Goal: Browse casually

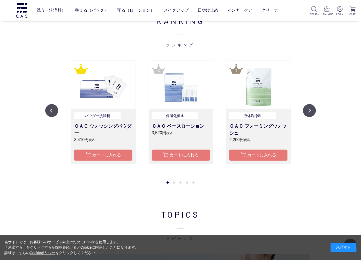
scroll to position [546, 0]
click at [310, 108] on button "Next" at bounding box center [309, 110] width 13 height 13
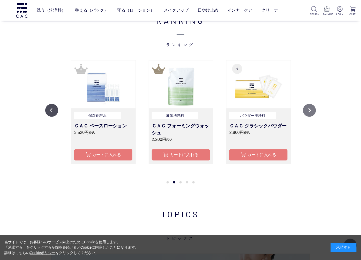
click at [310, 108] on button "Next" at bounding box center [309, 110] width 13 height 13
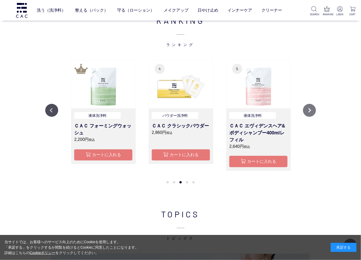
click at [309, 109] on button "Next" at bounding box center [309, 110] width 13 height 13
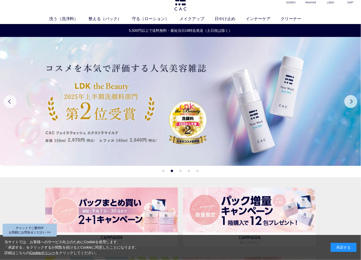
scroll to position [0, 0]
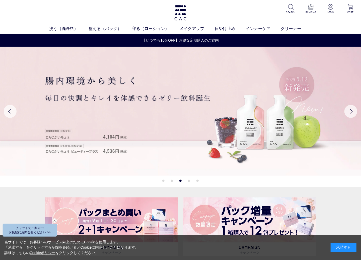
drag, startPoint x: 122, startPoint y: 123, endPoint x: 229, endPoint y: 124, distance: 107.8
click at [229, 124] on img at bounding box center [180, 111] width 361 height 129
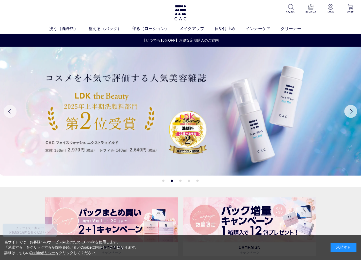
click at [12, 112] on button "Previous" at bounding box center [10, 111] width 13 height 13
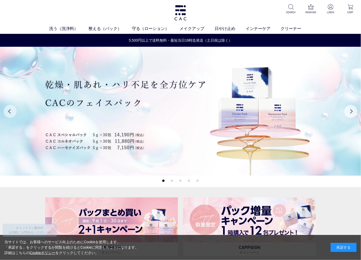
click at [12, 113] on button "Previous" at bounding box center [10, 111] width 13 height 13
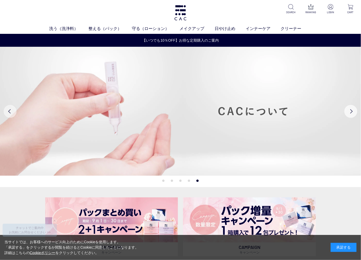
click at [12, 112] on button "Previous" at bounding box center [10, 111] width 13 height 13
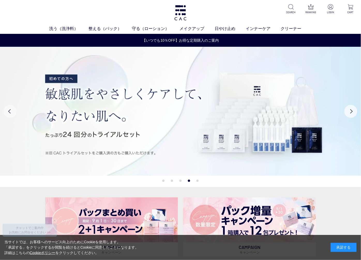
click at [14, 113] on button "Previous" at bounding box center [10, 111] width 13 height 13
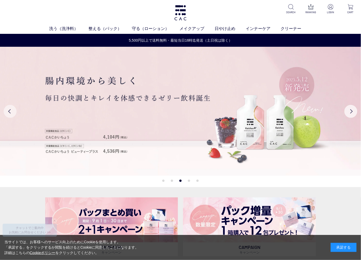
click at [14, 112] on button "Previous" at bounding box center [10, 111] width 13 height 13
